Goal: Transaction & Acquisition: Book appointment/travel/reservation

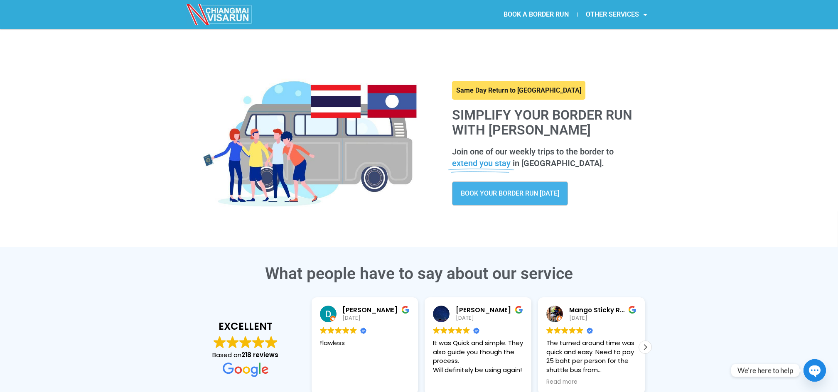
click at [513, 197] on span "BOOK YOUR BORDER RUN [DATE]" at bounding box center [510, 193] width 99 height 7
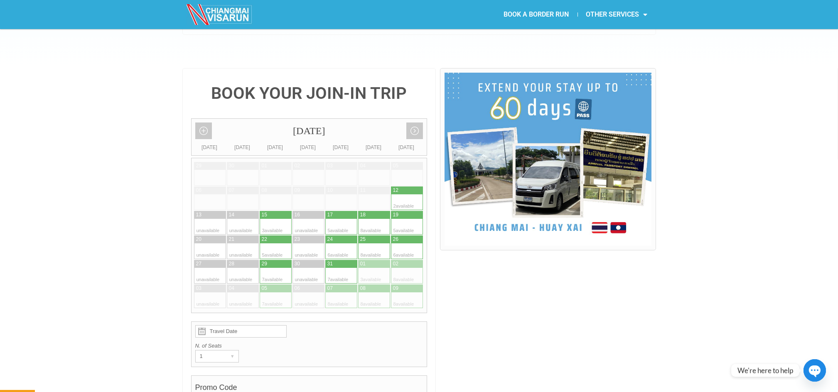
scroll to position [157, 0]
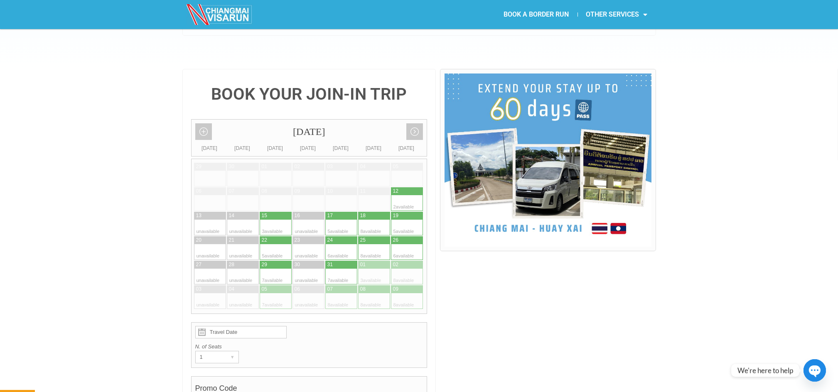
click at [402, 237] on div at bounding box center [399, 241] width 17 height 8
type input "26 October 2025"
radio input "true"
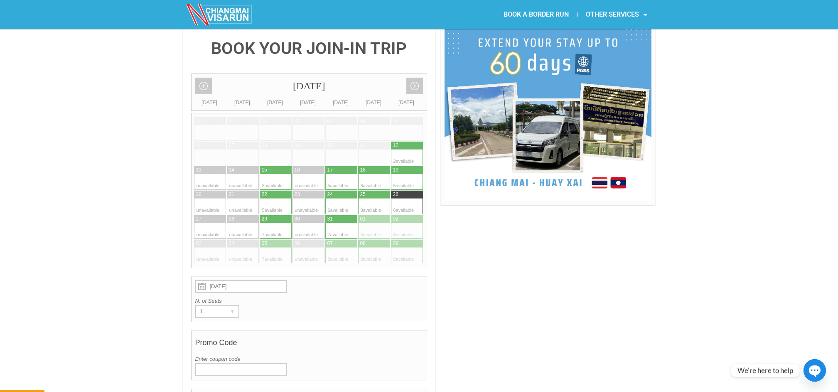
scroll to position [199, 0]
